Goal: Check status

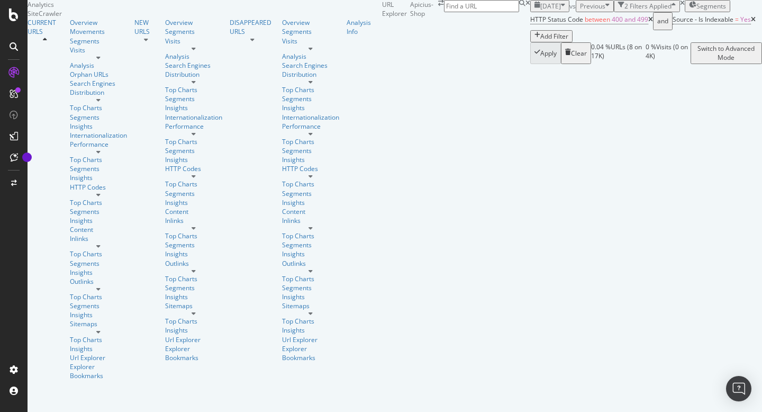
click at [561, 11] on icon "button" at bounding box center [563, 6] width 4 height 9
click at [657, 12] on div "[DATE] vs Previous 2 Filters Applied Segments" at bounding box center [646, 6] width 232 height 12
